Goal: Information Seeking & Learning: Check status

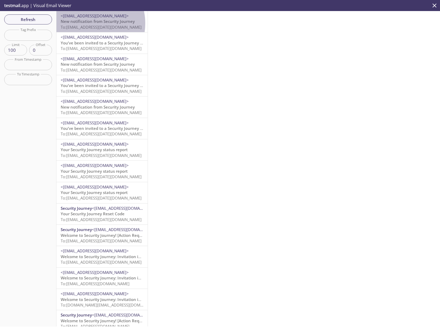
click at [86, 23] on span "New notification from Security Journey" at bounding box center [98, 21] width 74 height 5
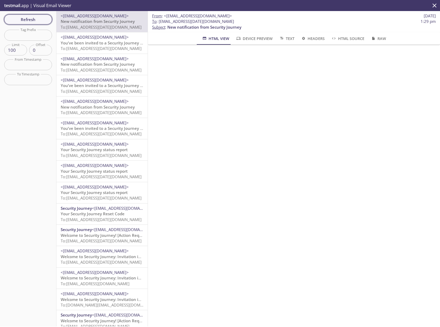
click at [34, 21] on span "Refresh" at bounding box center [27, 19] width 39 height 7
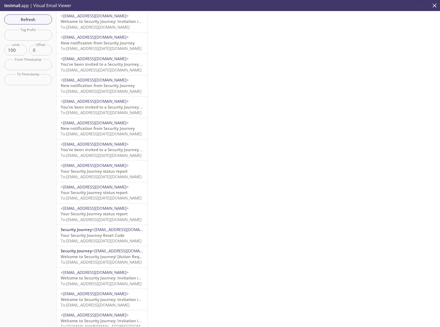
click at [73, 28] on span "To: [EMAIL_ADDRESS][DOMAIN_NAME]" at bounding box center [95, 26] width 69 height 5
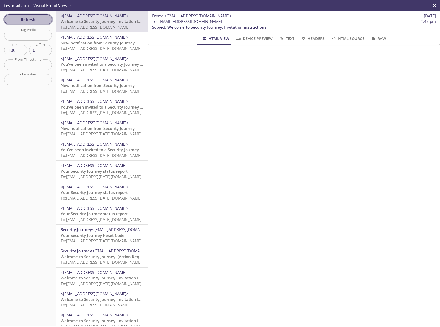
click at [31, 18] on span "Refresh" at bounding box center [27, 19] width 39 height 7
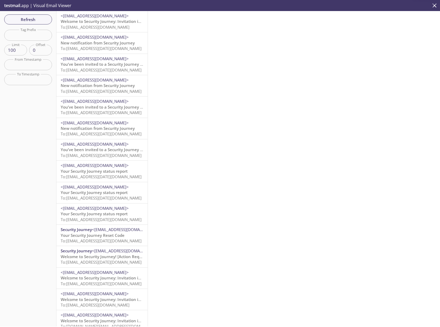
click at [81, 26] on span "To: [EMAIL_ADDRESS][DOMAIN_NAME]" at bounding box center [95, 26] width 69 height 5
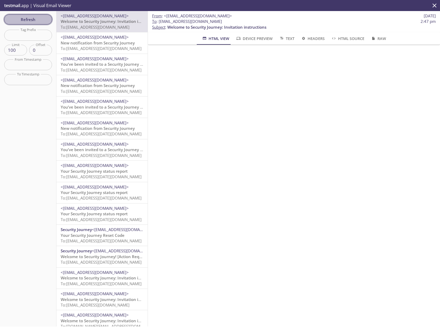
click at [28, 19] on span "Refresh" at bounding box center [27, 19] width 39 height 7
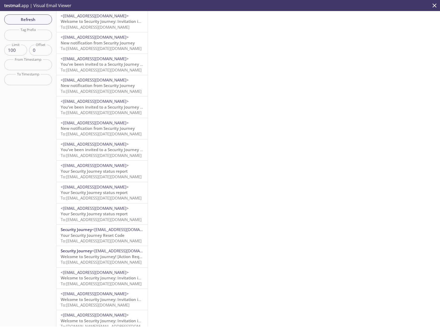
click at [94, 20] on span "Welcome to Security Journey: Invitation instructions" at bounding box center [110, 21] width 99 height 5
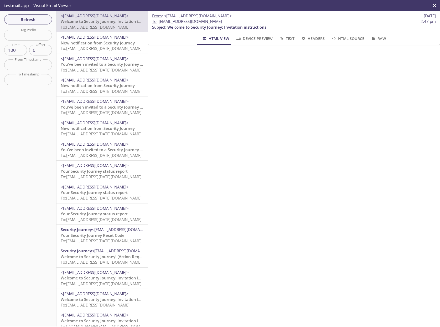
click at [86, 25] on span "To: [EMAIL_ADDRESS][DOMAIN_NAME]" at bounding box center [95, 26] width 69 height 5
click at [29, 18] on span "Refresh" at bounding box center [27, 19] width 39 height 7
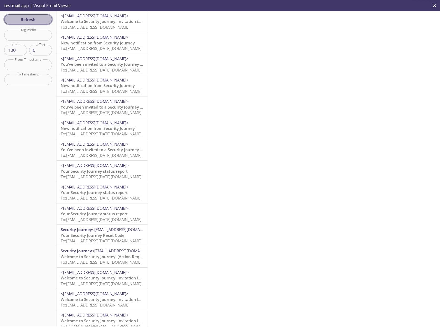
click at [28, 20] on span "Refresh" at bounding box center [27, 19] width 39 height 7
click at [106, 24] on span "To: [EMAIL_ADDRESS][DOMAIN_NAME]" at bounding box center [95, 26] width 69 height 5
